Goal: Entertainment & Leisure: Consume media (video, audio)

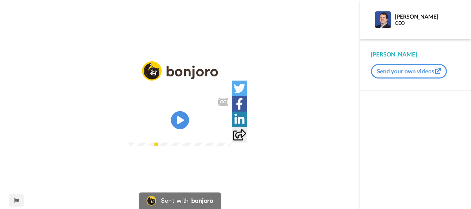
click at [181, 122] on icon "Play/Pause" at bounding box center [180, 120] width 18 height 33
click at [176, 121] on icon at bounding box center [180, 120] width 18 height 18
click at [169, 94] on video at bounding box center [179, 120] width 103 height 52
click at [175, 121] on icon at bounding box center [180, 120] width 18 height 18
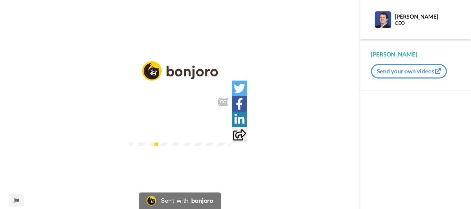
click at [224, 143] on div "5:13 / 7:34" at bounding box center [179, 135] width 103 height 14
click at [217, 146] on div "O [PERSON_NAME] recebeu ontem, recebeu hoje, e ontem quando ele recebeu ele não…" at bounding box center [179, 124] width 103 height 43
click at [179, 123] on icon "Play/Pause" at bounding box center [180, 120] width 18 height 33
drag, startPoint x: 71, startPoint y: 188, endPoint x: 67, endPoint y: 188, distance: 4.5
click at [67, 157] on div "CC Play/Pause O [PERSON_NAME] recebeu ontem, recebeu hoje, e ontem quando ele r…" at bounding box center [180, 108] width 360 height 95
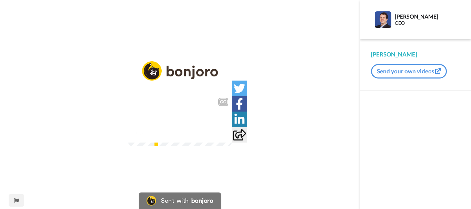
click at [63, 157] on div "CC Play/Pause O [PERSON_NAME] recebeu ontem, recebeu hoje, e ontem quando ele r…" at bounding box center [180, 108] width 360 height 95
click at [55, 157] on div "CC Play/Pause O [PERSON_NAME] recebeu ontem, recebeu hoje, e ontem quando ele r…" at bounding box center [180, 108] width 360 height 95
click at [49, 157] on div "CC Play/Pause O [PERSON_NAME] recebeu ontem, recebeu hoje, e ontem quando ele r…" at bounding box center [180, 108] width 360 height 95
click at [156, 143] on div "2:37 / 7:34" at bounding box center [179, 135] width 103 height 14
drag, startPoint x: 179, startPoint y: 184, endPoint x: 243, endPoint y: 184, distance: 63.7
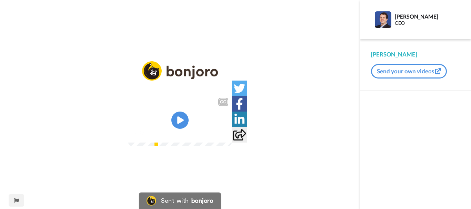
click at [232, 143] on div "2:37 / 7:34" at bounding box center [179, 135] width 103 height 14
